Goal: Check status: Check status

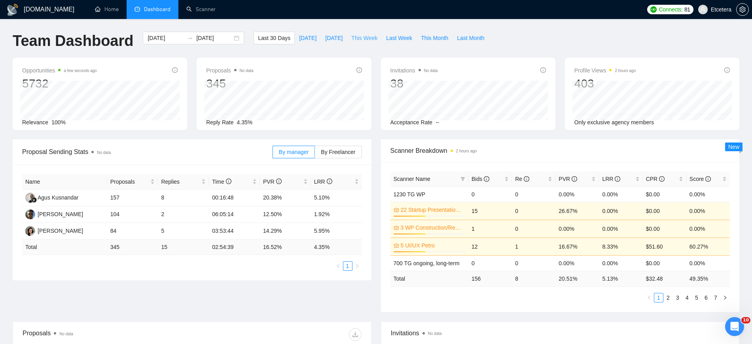
drag, startPoint x: 362, startPoint y: 37, endPoint x: 367, endPoint y: 45, distance: 9.6
click at [362, 37] on span "This Week" at bounding box center [364, 38] width 26 height 9
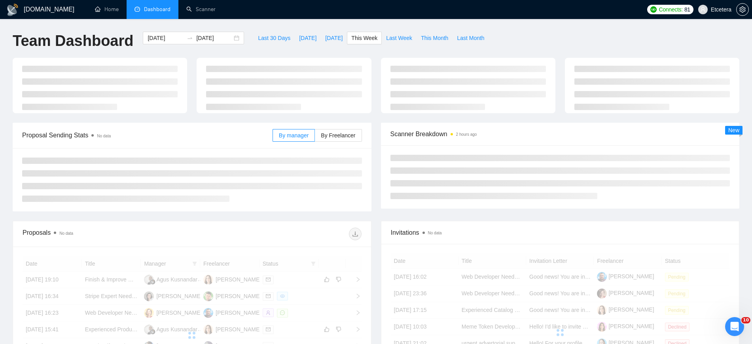
type input "2025-08-11"
type input "2025-08-17"
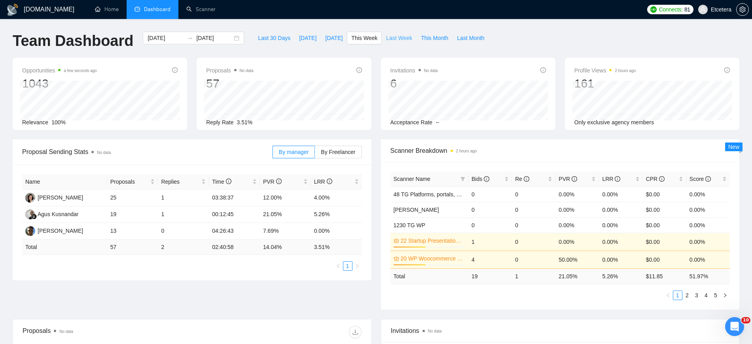
click at [388, 37] on span "Last Week" at bounding box center [399, 38] width 26 height 9
type input "2025-08-04"
type input "2025-08-10"
